Goal: Communication & Community: Share content

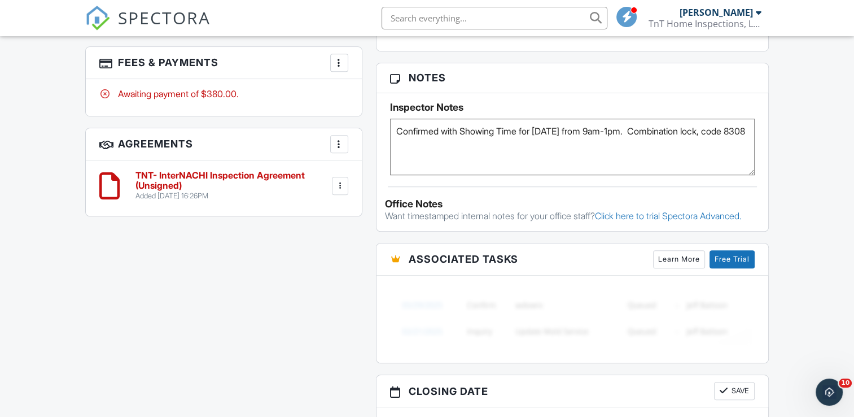
scroll to position [716, 0]
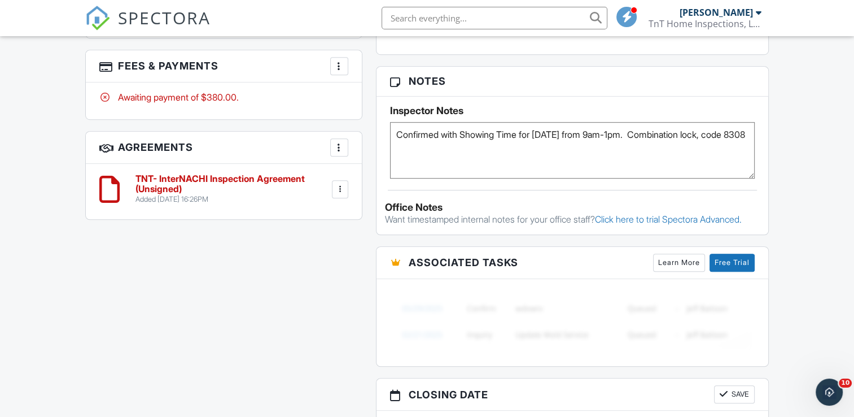
click at [342, 186] on div at bounding box center [339, 189] width 11 height 11
click at [110, 321] on div "All emails and texts are disabled for this inspection! All emails and texts hav…" at bounding box center [427, 85] width 697 height 941
click at [334, 142] on div at bounding box center [339, 147] width 11 height 11
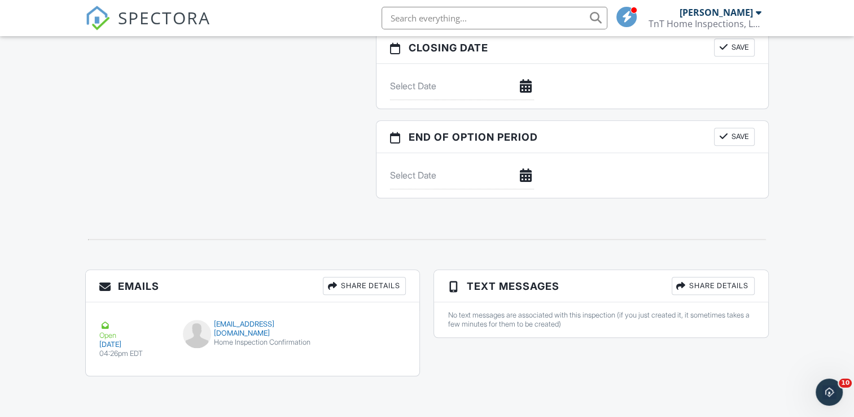
scroll to position [1071, 0]
click at [378, 327] on button "Resend" at bounding box center [373, 331] width 50 height 21
click at [714, 291] on div "Share Details" at bounding box center [713, 286] width 83 height 18
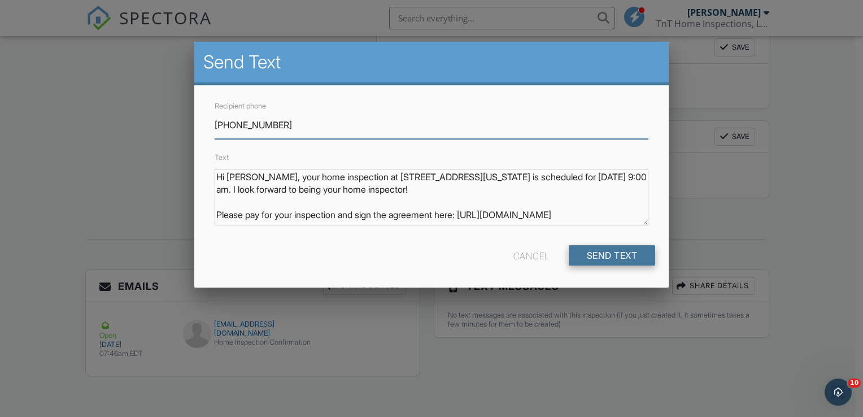
type input "[PHONE_NUMBER]"
click at [601, 250] on input "Send Text" at bounding box center [612, 255] width 87 height 20
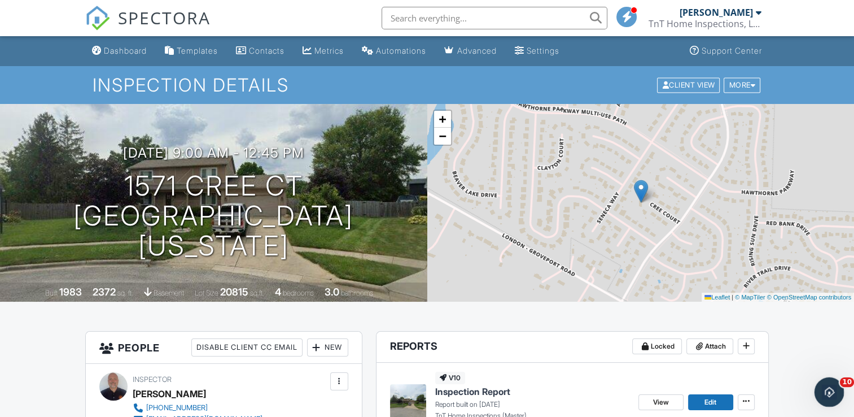
click at [820, 391] on icon "Open Intercom Messenger" at bounding box center [828, 390] width 19 height 19
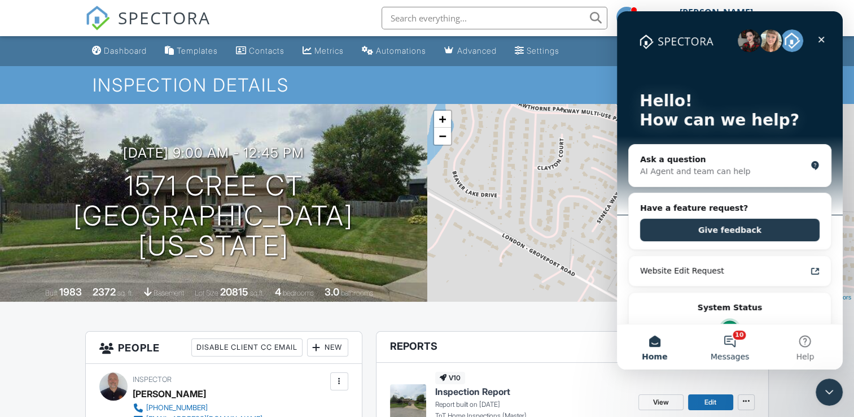
click at [736, 335] on button "10 Messages" at bounding box center [729, 346] width 75 height 45
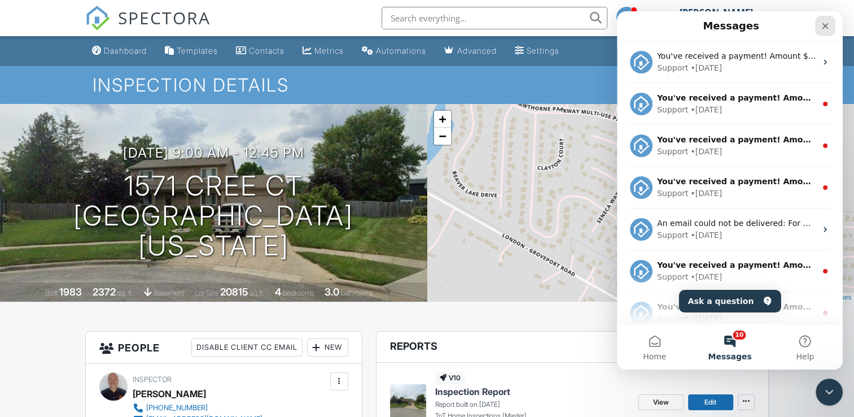
click at [828, 30] on div "Close" at bounding box center [826, 26] width 20 height 20
